Goal: Task Accomplishment & Management: Use online tool/utility

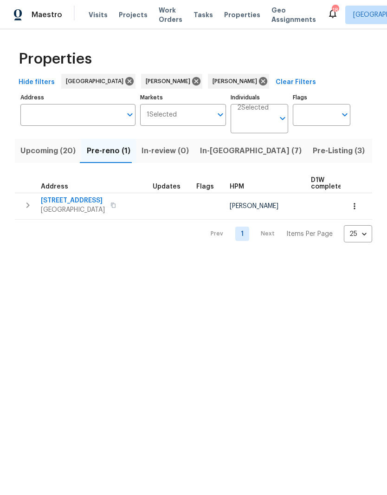
scroll to position [0, 24]
click at [26, 156] on span "Upcoming (20)" at bounding box center [24, 150] width 55 height 13
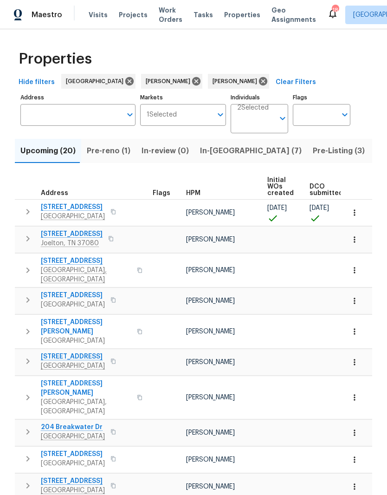
click at [80, 210] on span "2754 Cider Dr" at bounding box center [73, 206] width 64 height 9
click at [356, 218] on button "button" at bounding box center [355, 212] width 20 height 20
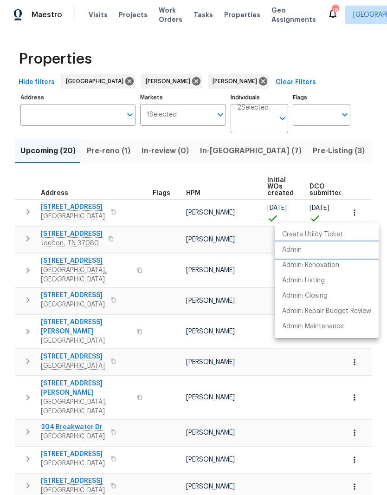
click at [300, 251] on p "Admin" at bounding box center [292, 250] width 20 height 10
click at [213, 154] on div at bounding box center [193, 247] width 387 height 495
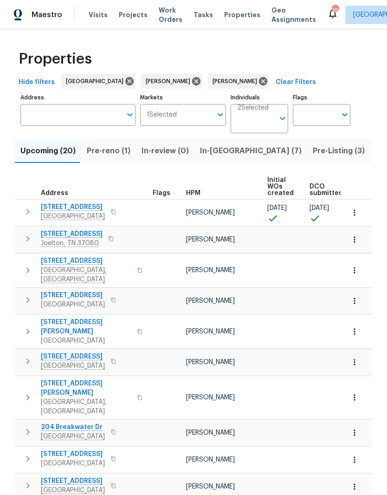
click at [210, 154] on span "In-reno (7)" at bounding box center [251, 150] width 102 height 13
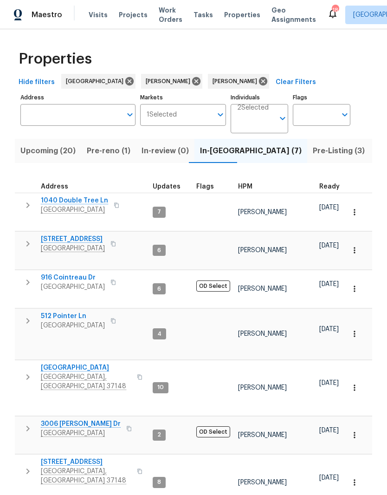
click at [89, 235] on span "[STREET_ADDRESS]" at bounding box center [73, 239] width 64 height 9
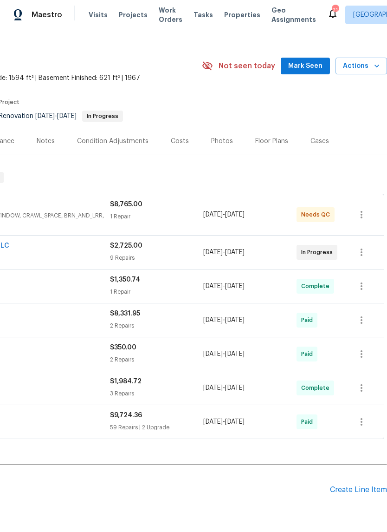
scroll to position [14, 137]
click at [312, 65] on span "Mark Seen" at bounding box center [305, 66] width 34 height 12
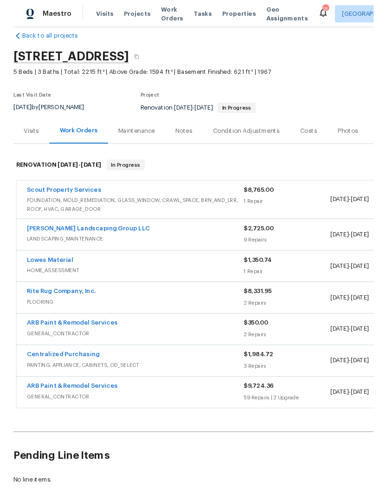
scroll to position [14, 0]
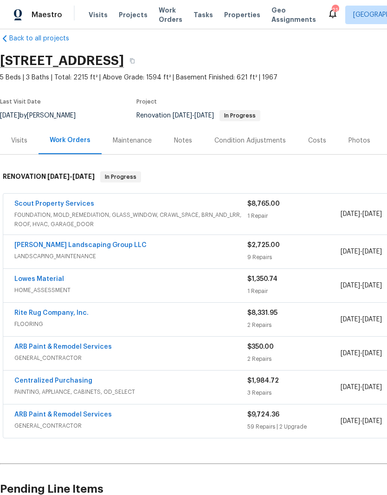
click at [81, 207] on link "Scout Property Services" at bounding box center [54, 204] width 80 height 7
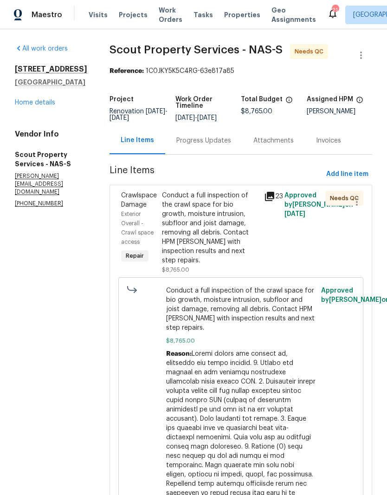
click at [201, 196] on div "Conduct a full inspection of the crawl space for bio growth, moisture intrusion…" at bounding box center [210, 228] width 97 height 74
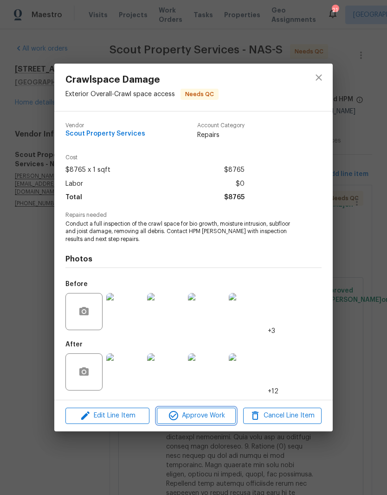
click at [221, 418] on span "Approve Work" at bounding box center [196, 416] width 73 height 12
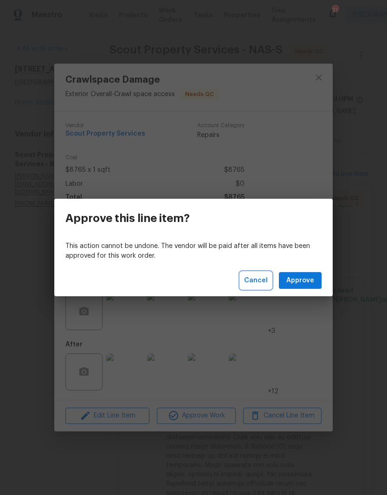
click at [262, 281] on span "Cancel" at bounding box center [256, 281] width 24 height 12
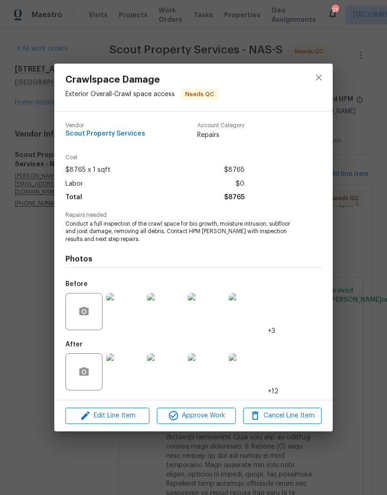
click at [129, 374] on img at bounding box center [124, 371] width 37 height 37
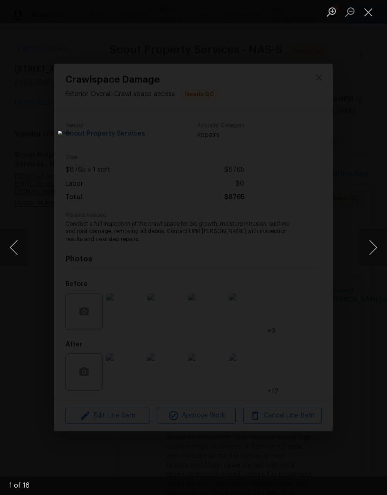
click at [372, 252] on button "Next image" at bounding box center [373, 247] width 28 height 37
click at [378, 250] on button "Next image" at bounding box center [373, 247] width 28 height 37
click at [369, 253] on button "Next image" at bounding box center [373, 247] width 28 height 37
click at [365, 251] on button "Next image" at bounding box center [373, 247] width 28 height 37
click at [375, 249] on button "Next image" at bounding box center [373, 247] width 28 height 37
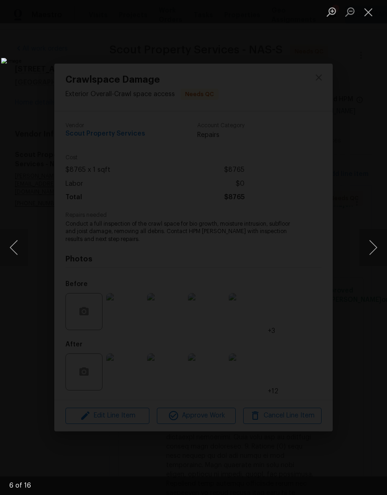
click at [370, 245] on button "Next image" at bounding box center [373, 247] width 28 height 37
click at [370, 16] on button "Close lightbox" at bounding box center [368, 12] width 19 height 16
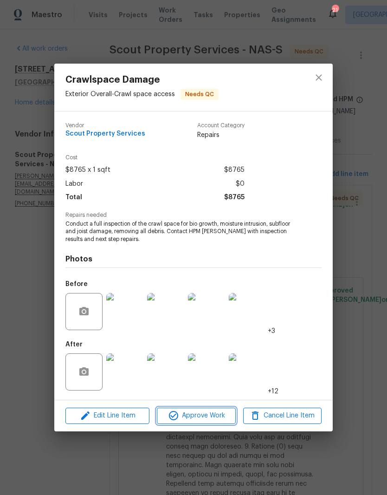
click at [221, 415] on span "Approve Work" at bounding box center [196, 416] width 73 height 12
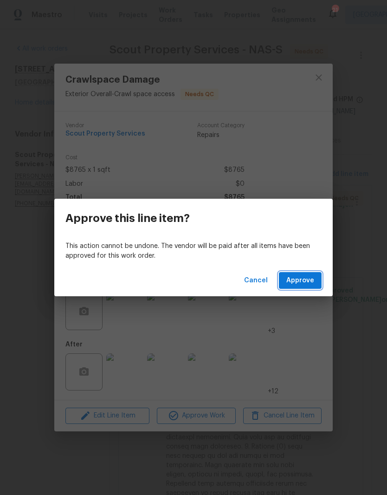
click at [313, 281] on span "Approve" at bounding box center [301, 281] width 28 height 12
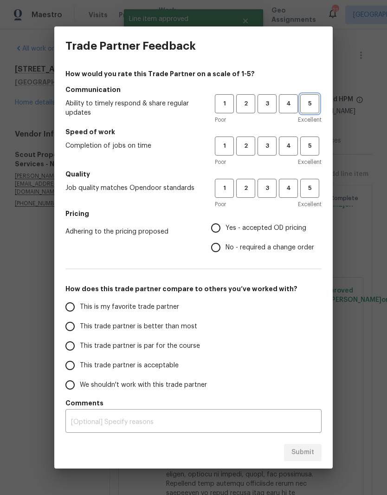
click at [315, 107] on span "5" at bounding box center [309, 103] width 17 height 11
click at [293, 146] on span "4" at bounding box center [288, 146] width 17 height 11
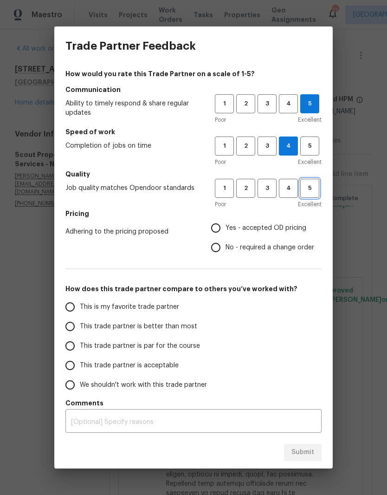
click at [316, 187] on span "5" at bounding box center [309, 188] width 17 height 11
click at [221, 248] on input "No - required a change order" at bounding box center [216, 248] width 20 height 20
radio input "true"
click at [74, 307] on input "This is my favorite trade partner" at bounding box center [70, 307] width 20 height 20
radio input "false"
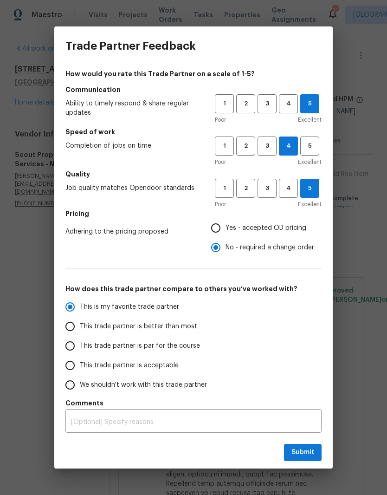
click at [219, 229] on input "Yes - accepted OD pricing" at bounding box center [216, 228] width 20 height 20
radio input "false"
radio input "true"
click at [307, 454] on span "Submit" at bounding box center [303, 453] width 23 height 12
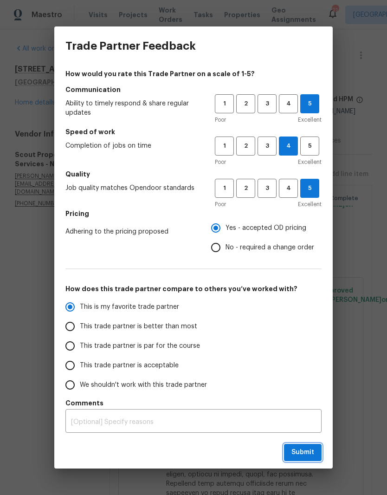
radio input "false"
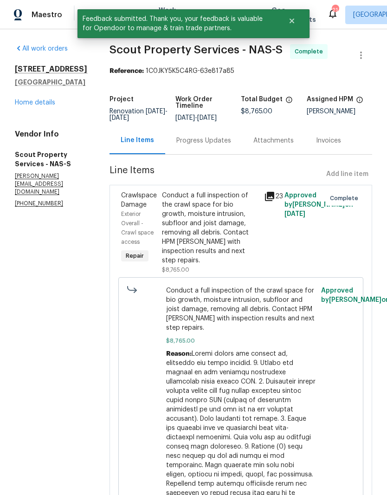
click at [26, 106] on link "Home details" at bounding box center [35, 102] width 40 height 7
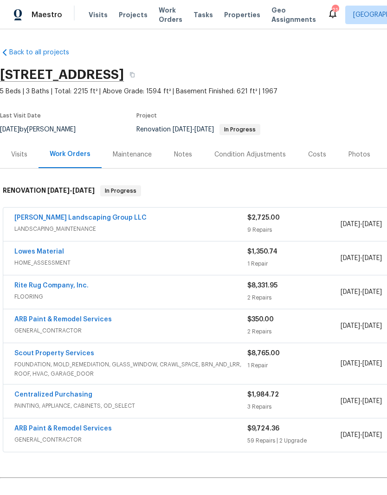
click at [95, 217] on link "[PERSON_NAME] Landscaping Group LLC" at bounding box center [80, 218] width 132 height 7
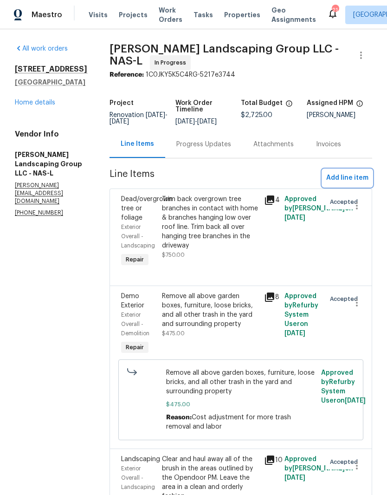
click at [355, 184] on span "Add line item" at bounding box center [347, 178] width 42 height 12
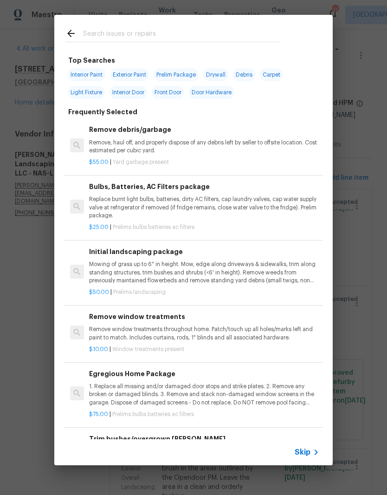
click at [164, 33] on input "text" at bounding box center [181, 35] width 197 height 14
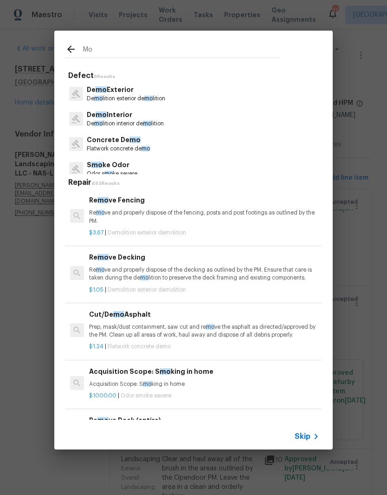
type input "[DEMOGRAPHIC_DATA]"
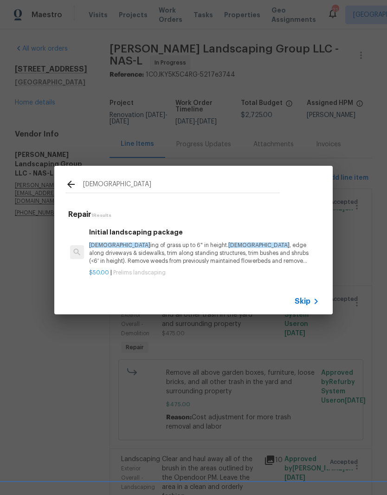
click at [162, 240] on div "Initial landscaping package Mow ing of grass up to 6" in height. Mow , edge alo…" at bounding box center [204, 246] width 230 height 38
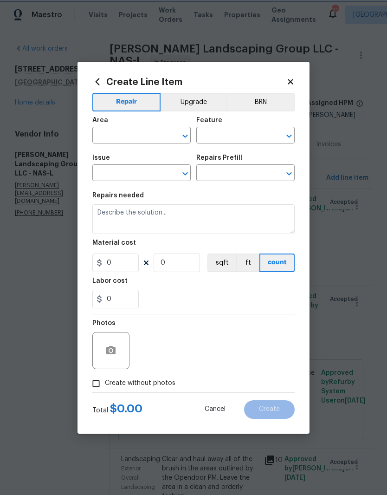
type input "Home Readiness Packages"
type input "Landscape Package"
type textarea "Mowing of grass up to 6" in height. Mow, edge along driveways & sidewalks, trim…"
type input "1"
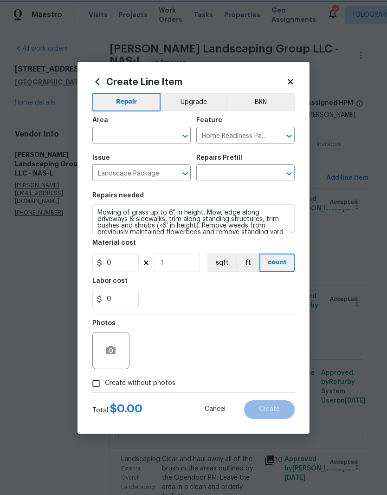
type input "Initial landscaping package $50.00"
type input "50"
click at [170, 131] on icon "Clear" at bounding box center [173, 135] width 9 height 9
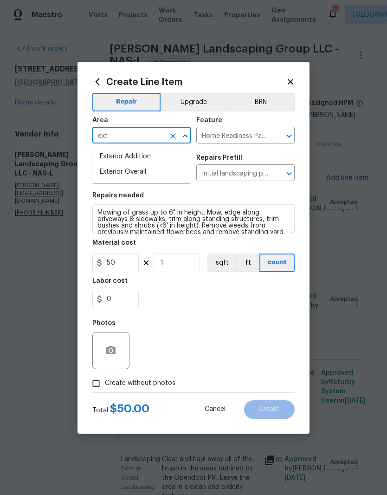
click at [144, 175] on li "Exterior Overall" at bounding box center [141, 171] width 98 height 15
type input "Exterior Overall"
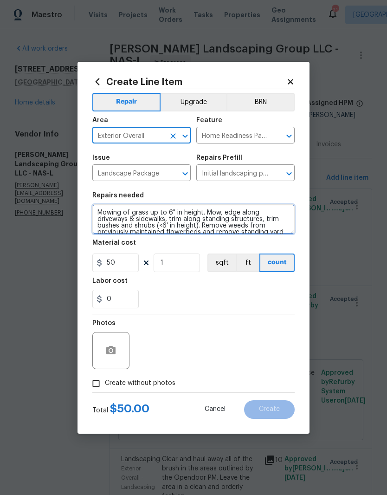
click at [97, 210] on textarea "Mowing of grass up to 6" in height. Mow, edge along driveways & sidewalks, trim…" at bounding box center [193, 219] width 202 height 30
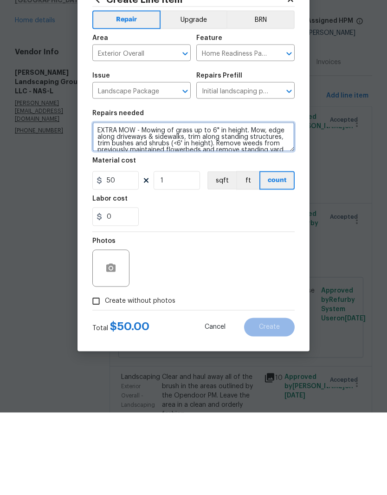
type textarea "EXTRA MOW - Mowing of grass up to 6" in height. Mow, edge along driveways & sid…"
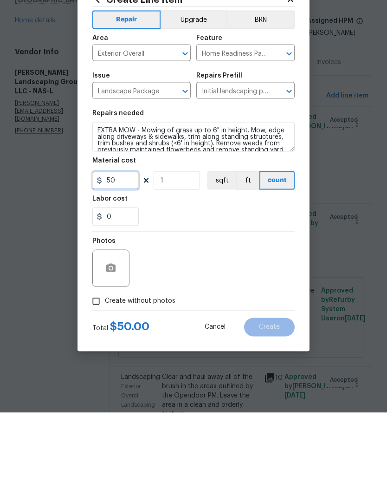
click at [128, 254] on input "50" at bounding box center [115, 263] width 46 height 19
type input "65"
click at [117, 340] on button "button" at bounding box center [111, 351] width 22 height 22
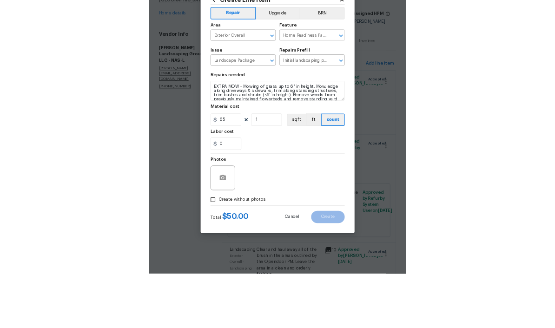
scroll to position [38, 0]
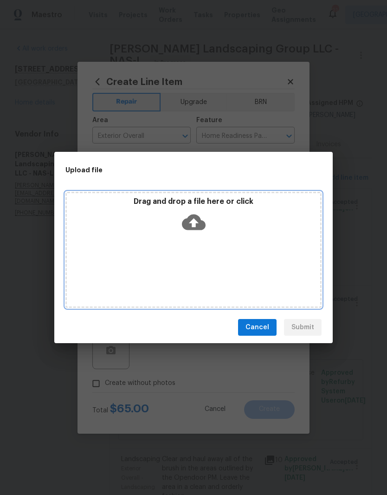
click at [216, 245] on div "Drag and drop a file here or click" at bounding box center [193, 250] width 256 height 116
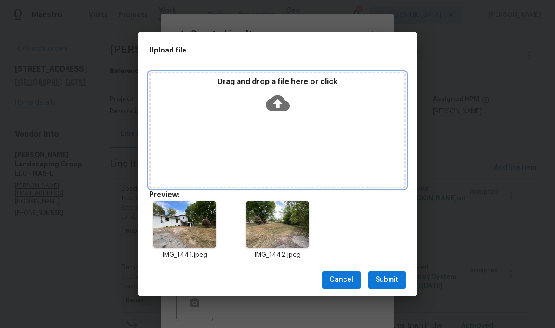
click at [346, 131] on div "Drag and drop a file here or click" at bounding box center [277, 130] width 256 height 116
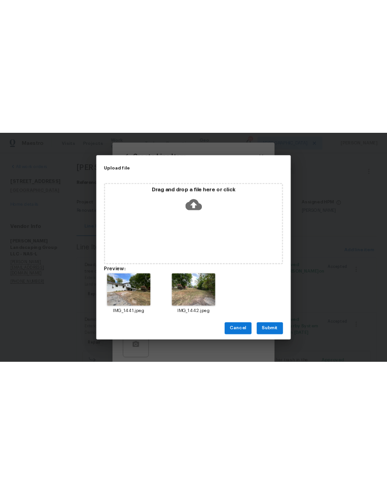
scroll to position [0, 0]
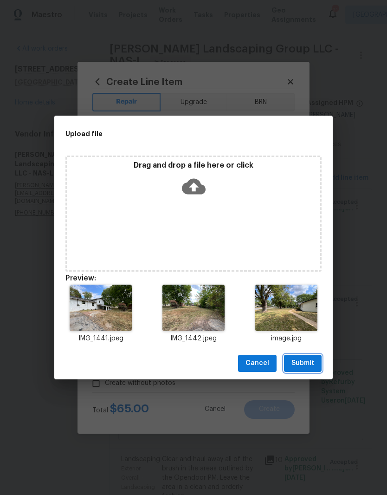
click at [307, 365] on span "Submit" at bounding box center [303, 364] width 23 height 12
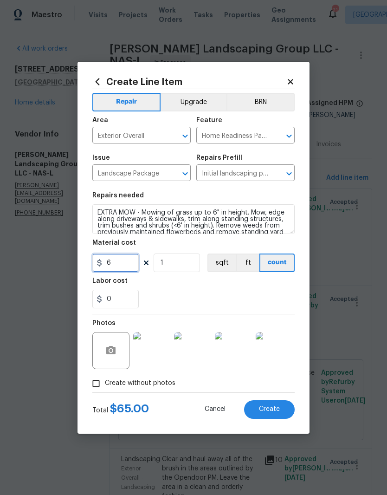
type input "6"
click at [280, 407] on button "Create" at bounding box center [269, 409] width 51 height 19
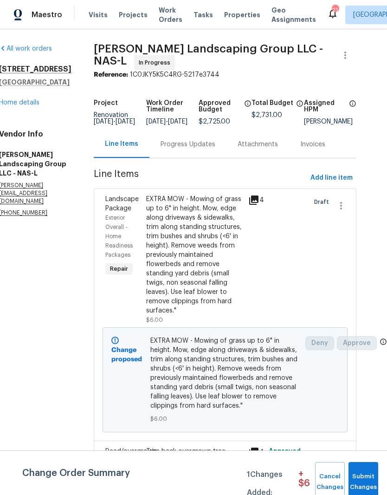
scroll to position [0, 17]
click at [340, 184] on span "Add line item" at bounding box center [332, 178] width 42 height 12
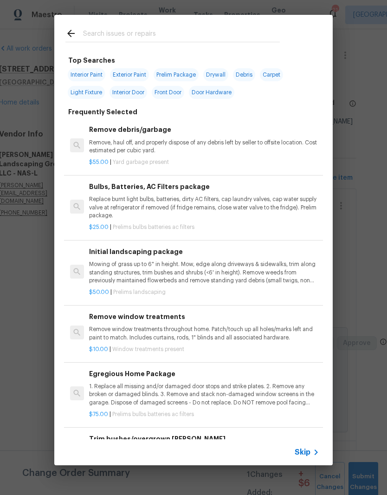
click at [166, 34] on input "text" at bounding box center [181, 35] width 197 height 14
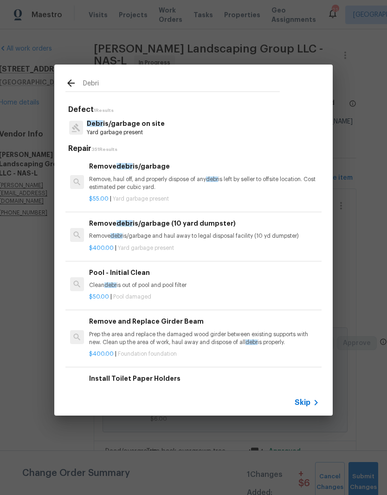
type input "Debris"
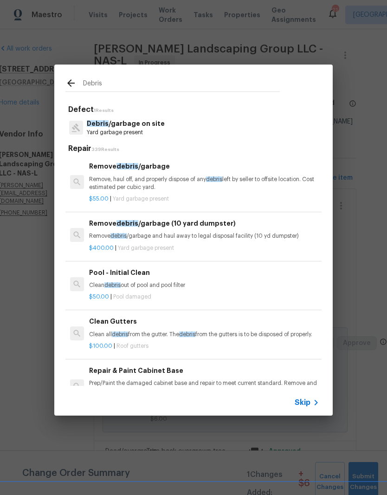
click at [153, 175] on div "Remove debris /garbage Remove, haul off, and properly dispose of any debris lef…" at bounding box center [204, 176] width 230 height 30
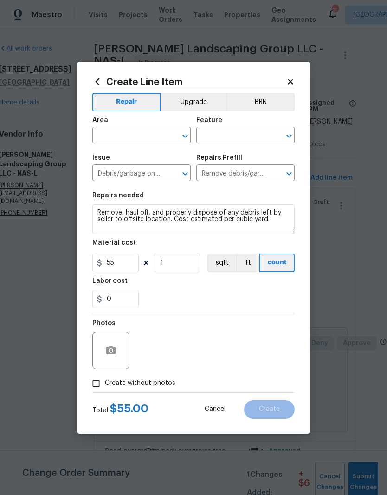
click at [164, 130] on input "text" at bounding box center [128, 136] width 72 height 14
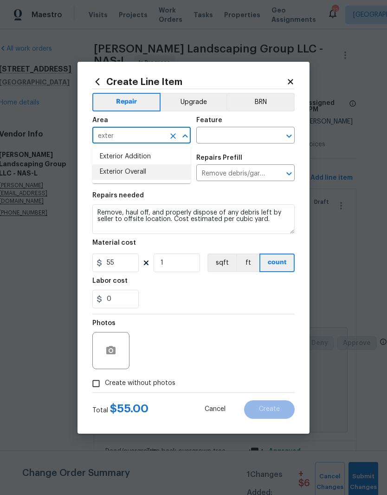
click at [144, 172] on li "Exterior Overall" at bounding box center [141, 171] width 98 height 15
type input "Exterior Overall"
click at [258, 136] on input "text" at bounding box center [232, 136] width 72 height 14
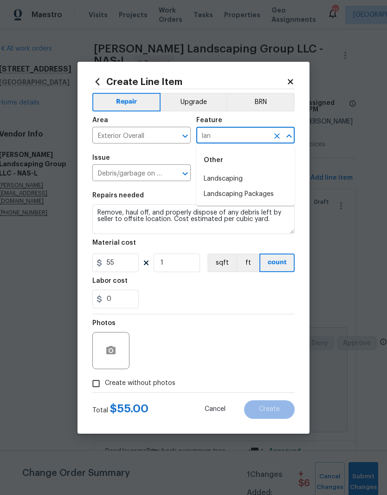
click at [239, 180] on li "Landscaping" at bounding box center [245, 178] width 98 height 15
type input "Landscaping"
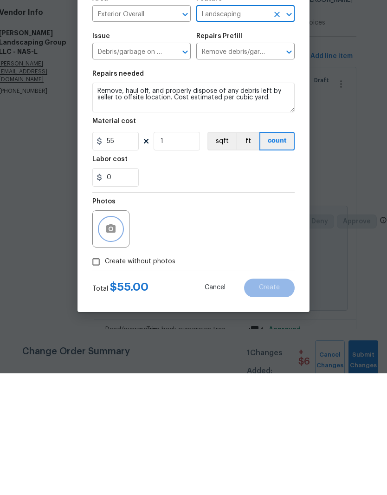
click at [118, 340] on button "button" at bounding box center [111, 351] width 22 height 22
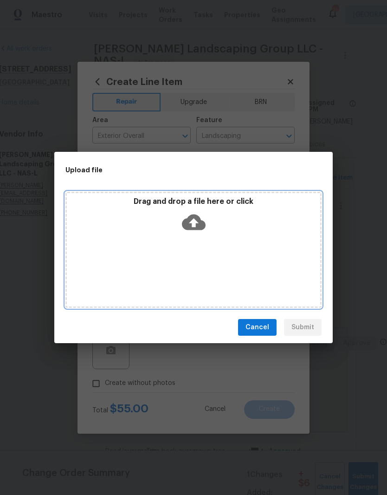
click at [226, 241] on div "Drag and drop a file here or click" at bounding box center [193, 250] width 256 height 116
